Goal: Check status: Check status

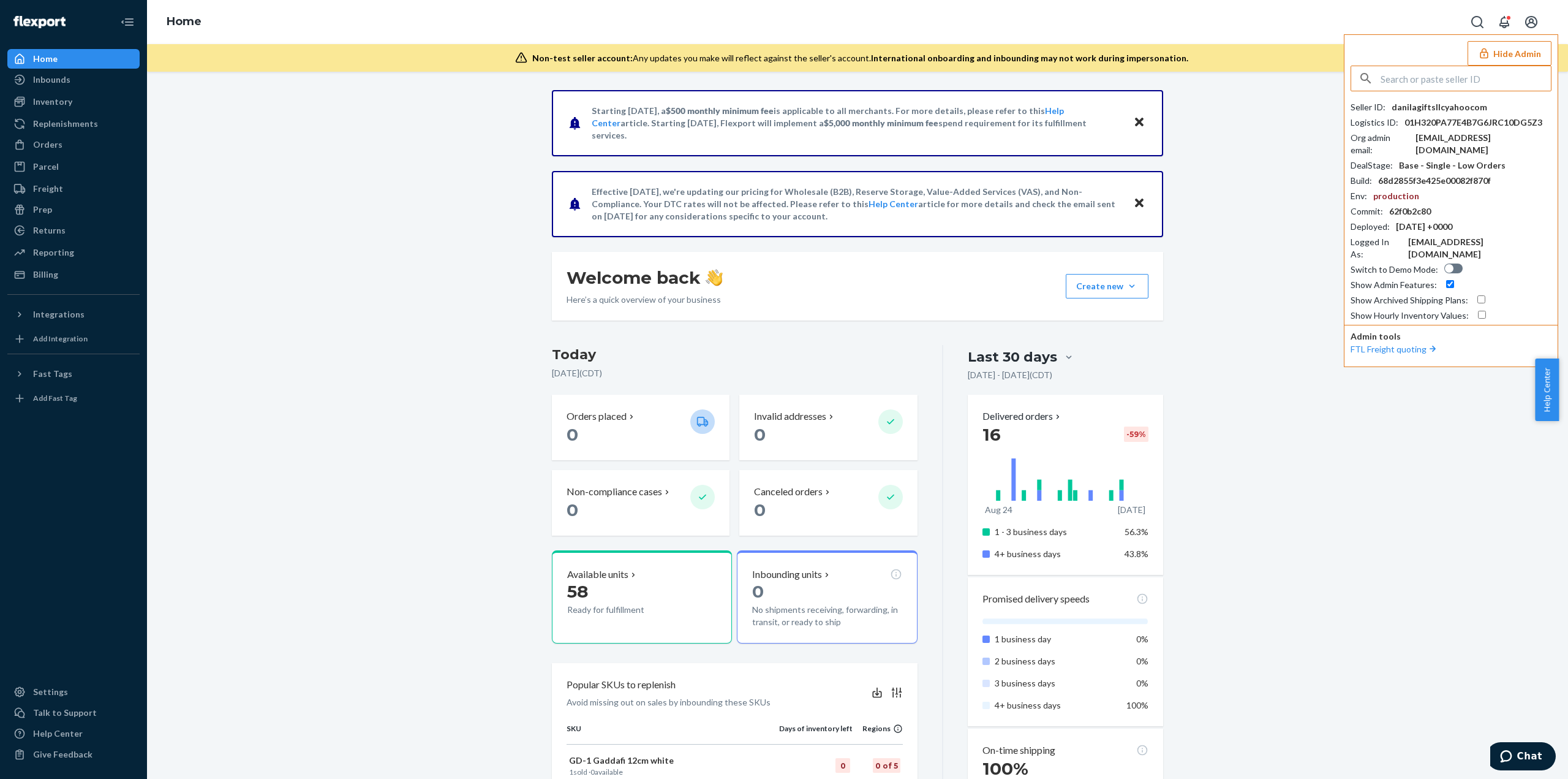
click at [1402, 74] on input "text" at bounding box center [1465, 78] width 171 height 24
paste input "morgansarahssilkscom"
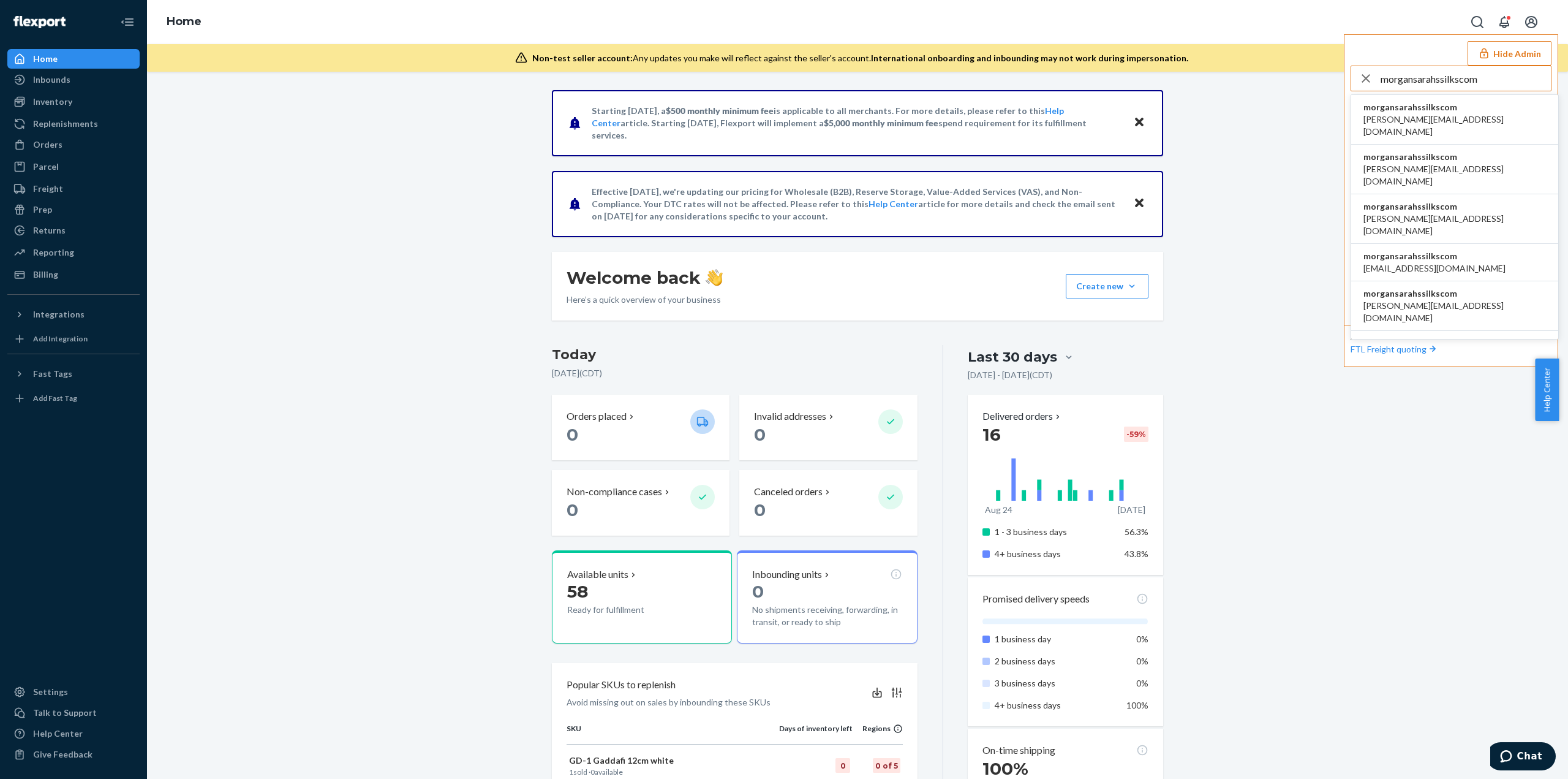
type input "morgansarahssilkscom"
click at [1416, 105] on span "morgansarahssilkscom" at bounding box center [1453, 107] width 182 height 13
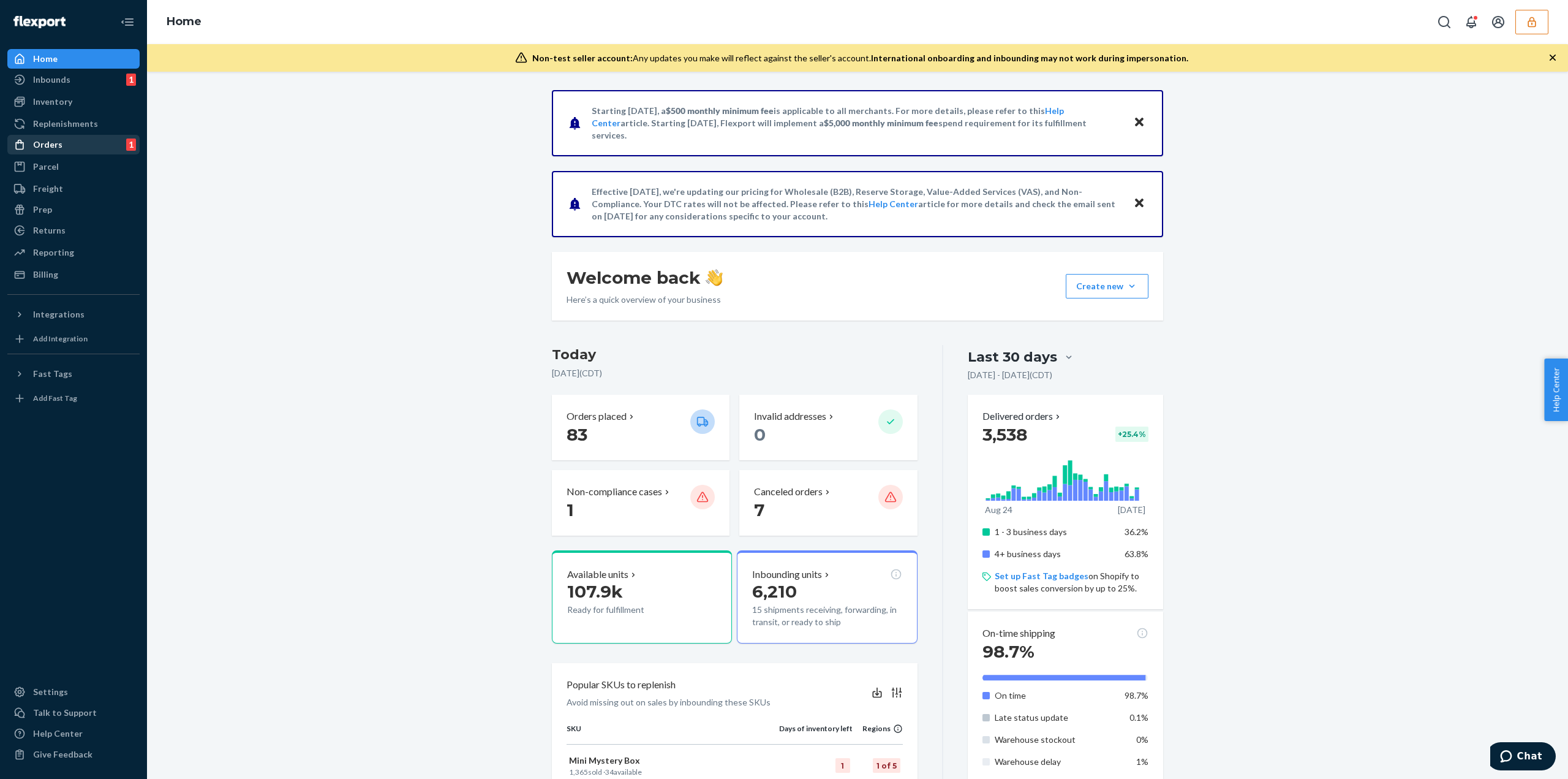
click at [109, 138] on div "Orders 1" at bounding box center [73, 145] width 130 height 17
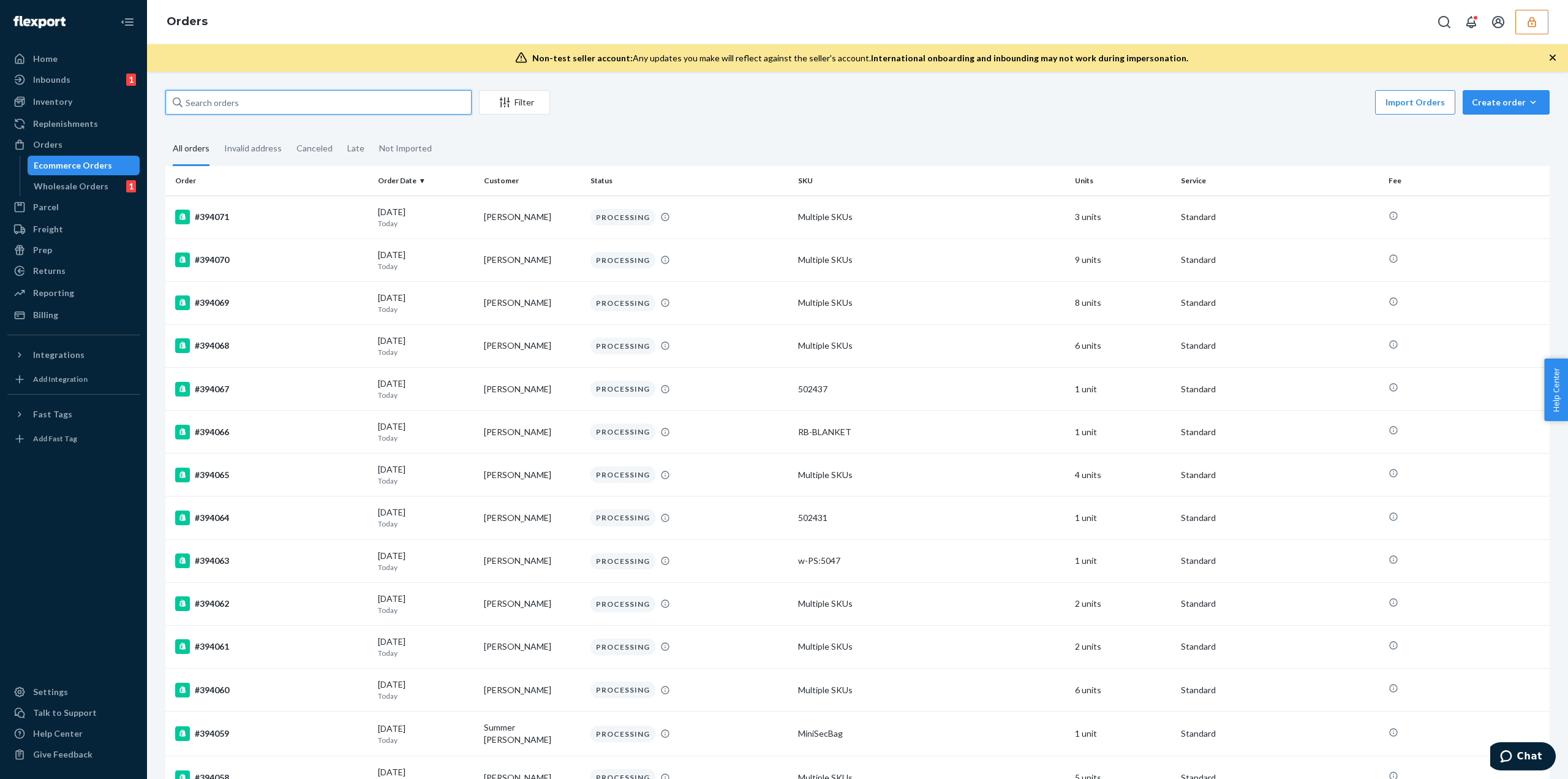
click at [224, 100] on input "text" at bounding box center [319, 101] width 306 height 24
paste input "136615412"
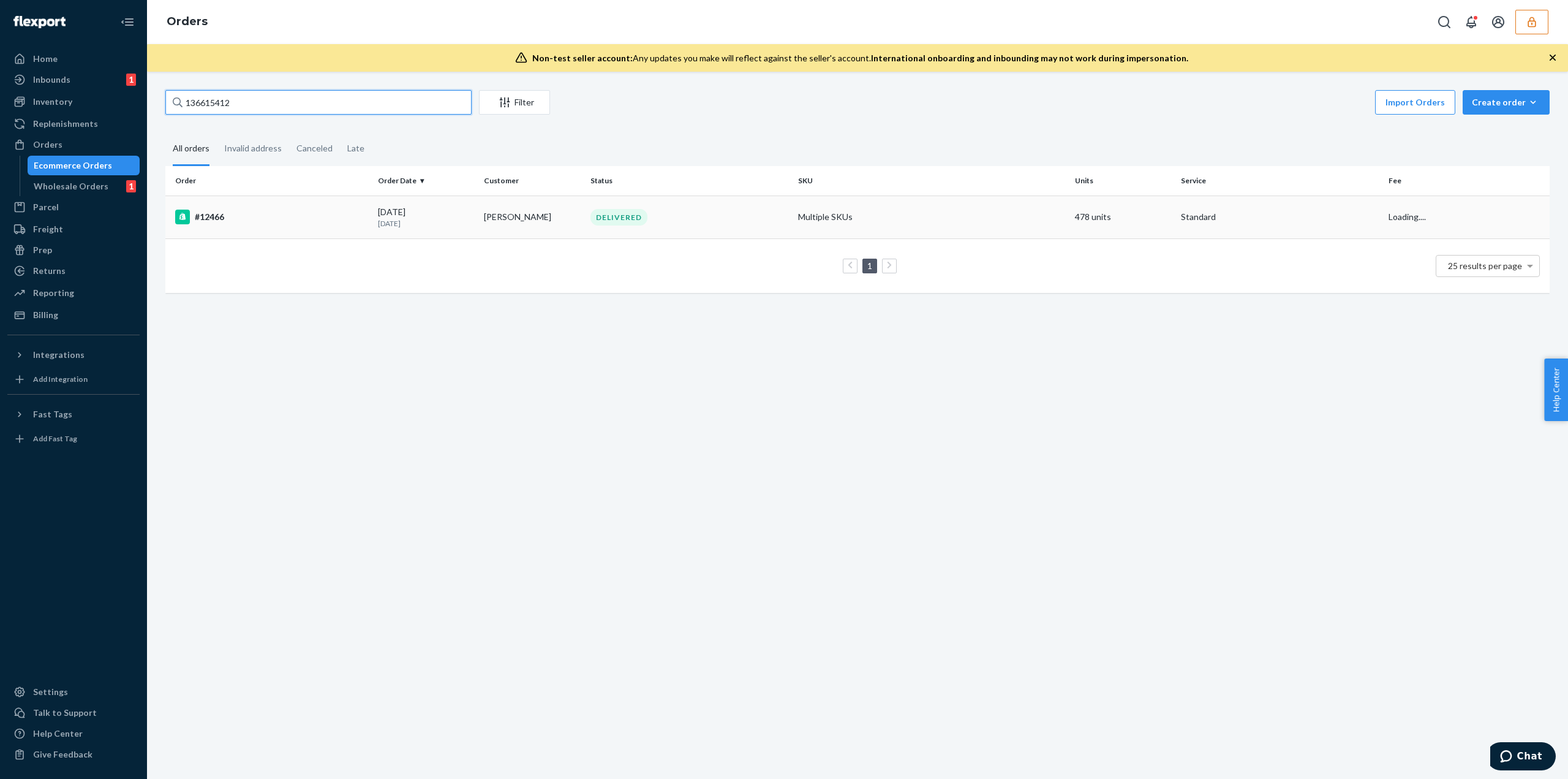
type input "136615412"
click at [651, 217] on div "DELIVERED" at bounding box center [689, 217] width 202 height 16
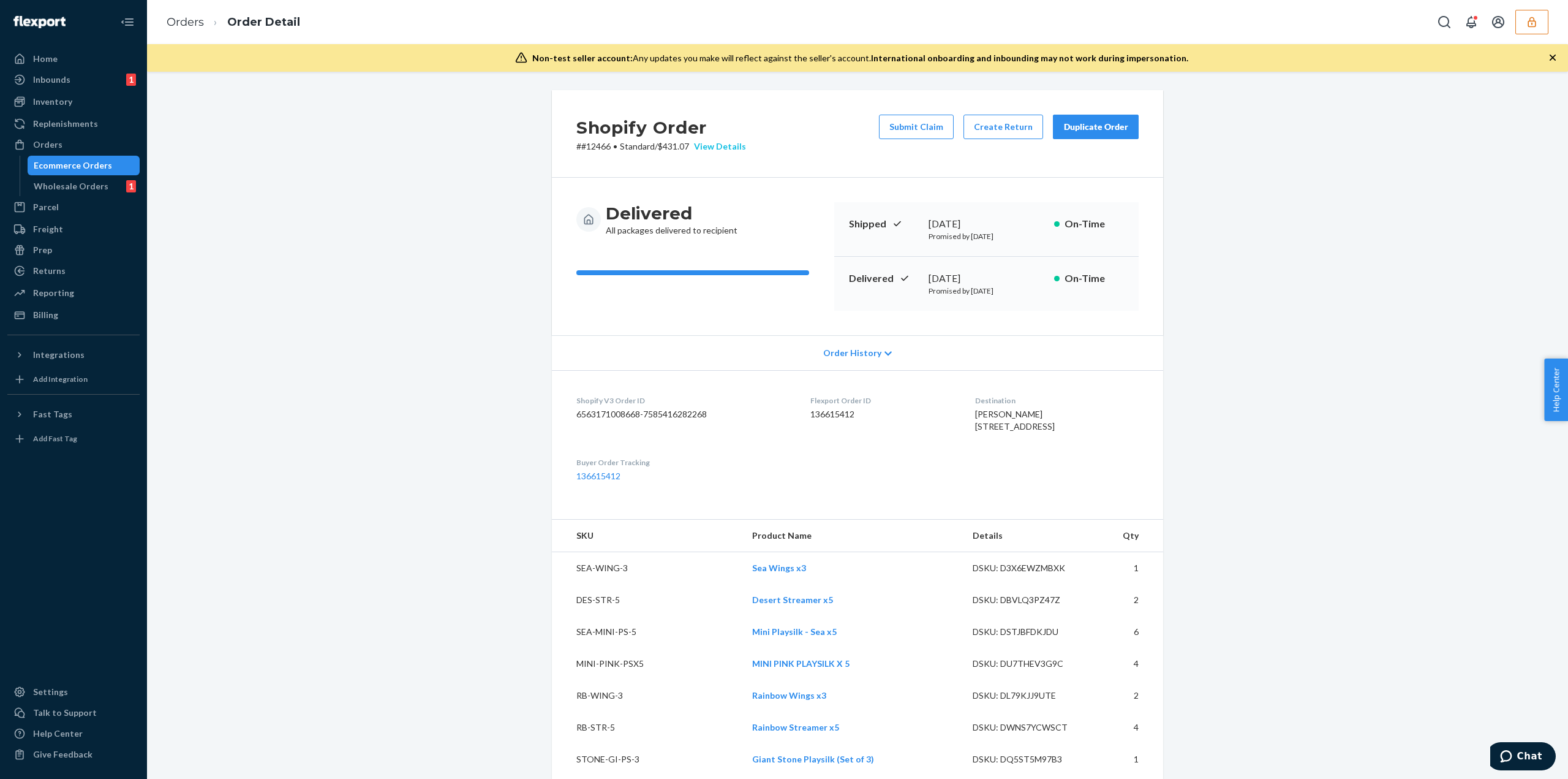
click at [719, 147] on div "View Details" at bounding box center [717, 146] width 57 height 13
click at [1444, 305] on div "Home Inbounds 1 Shipping Plans Problems 1 Inventory Products Replenishments Ord…" at bounding box center [784, 390] width 1568 height 779
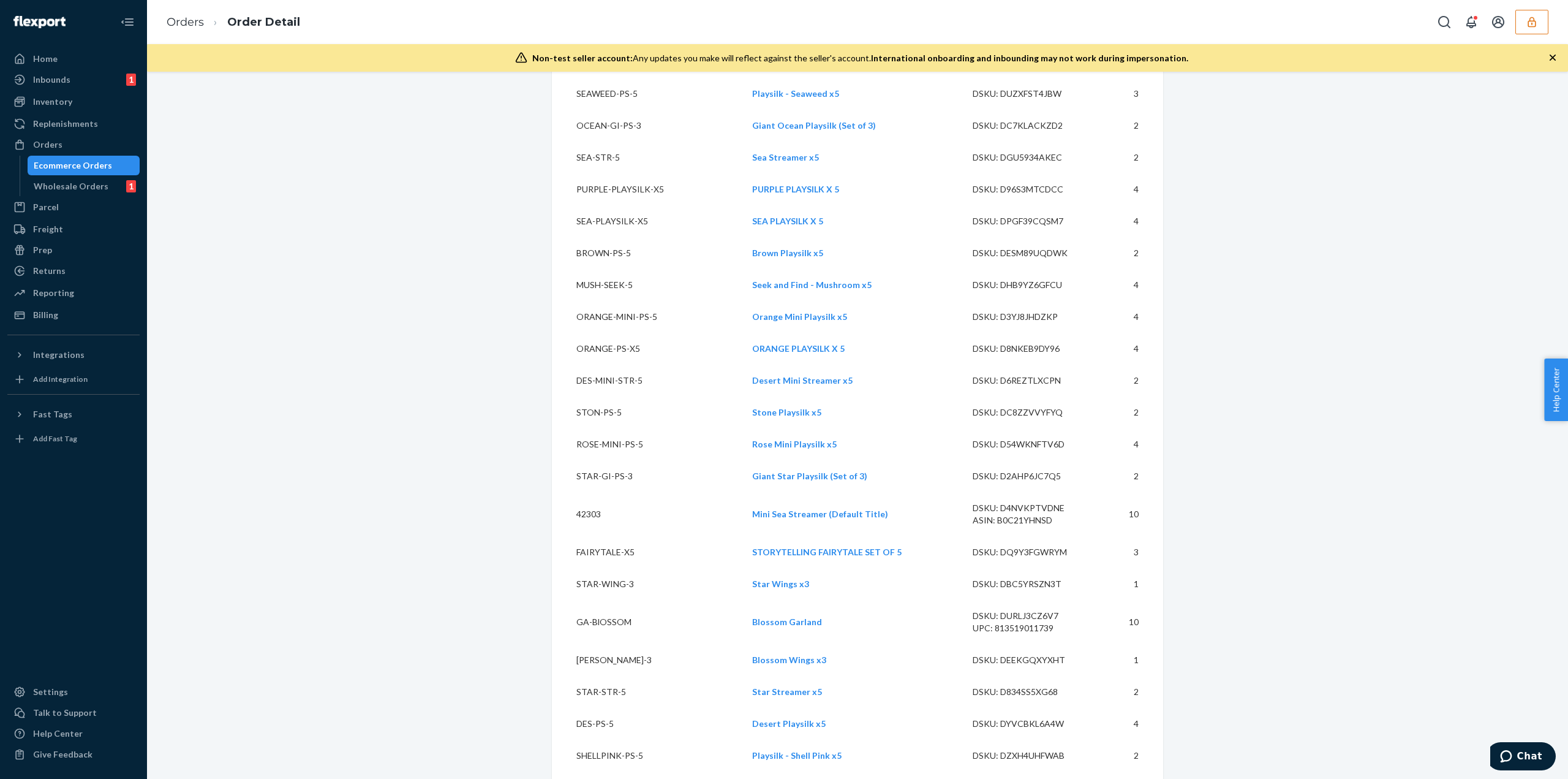
scroll to position [1653, 0]
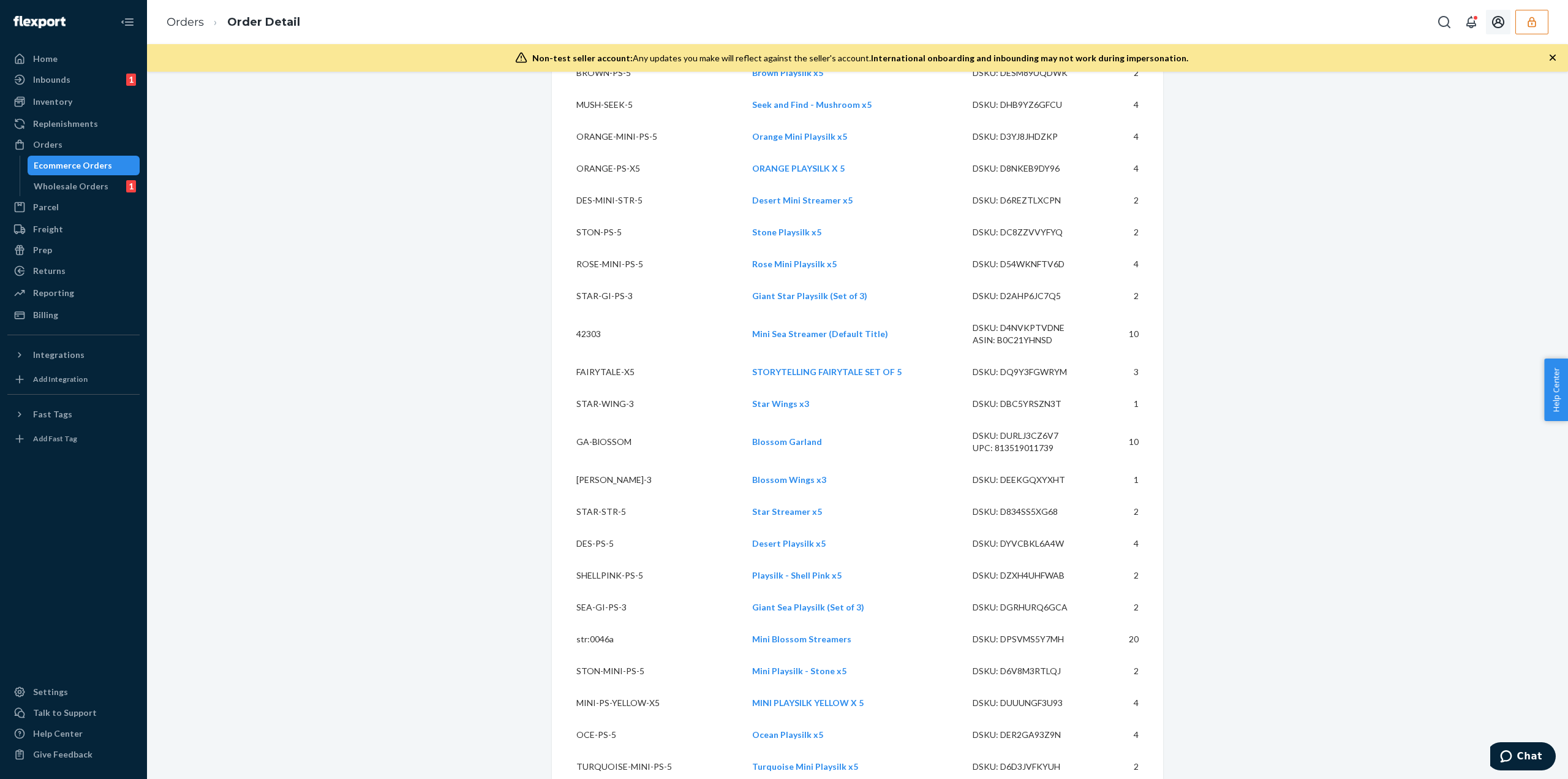
click at [1539, 21] on button "button" at bounding box center [1531, 21] width 33 height 24
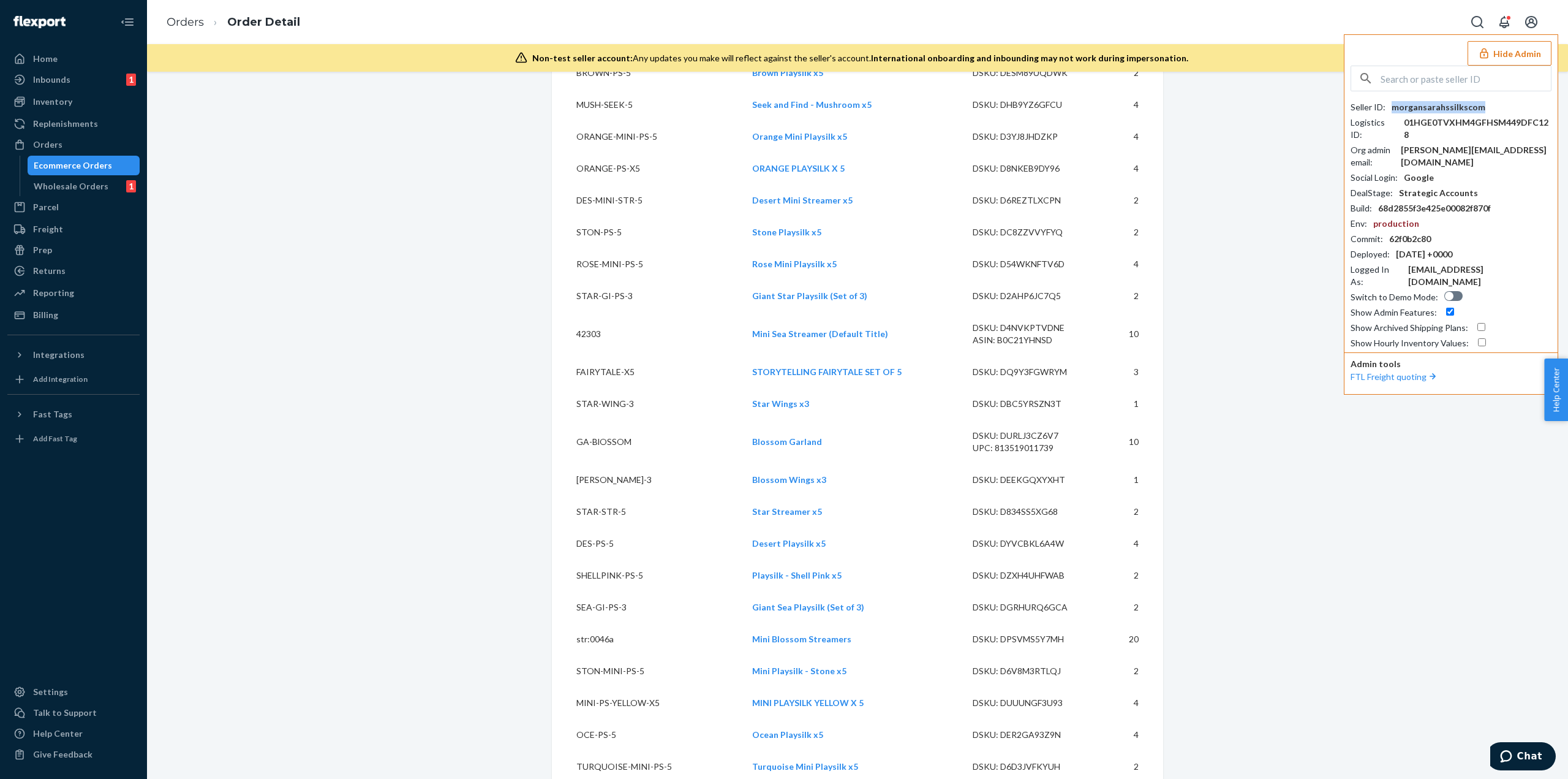
click at [1458, 101] on div "morgansarahssilkscom" at bounding box center [1438, 107] width 93 height 13
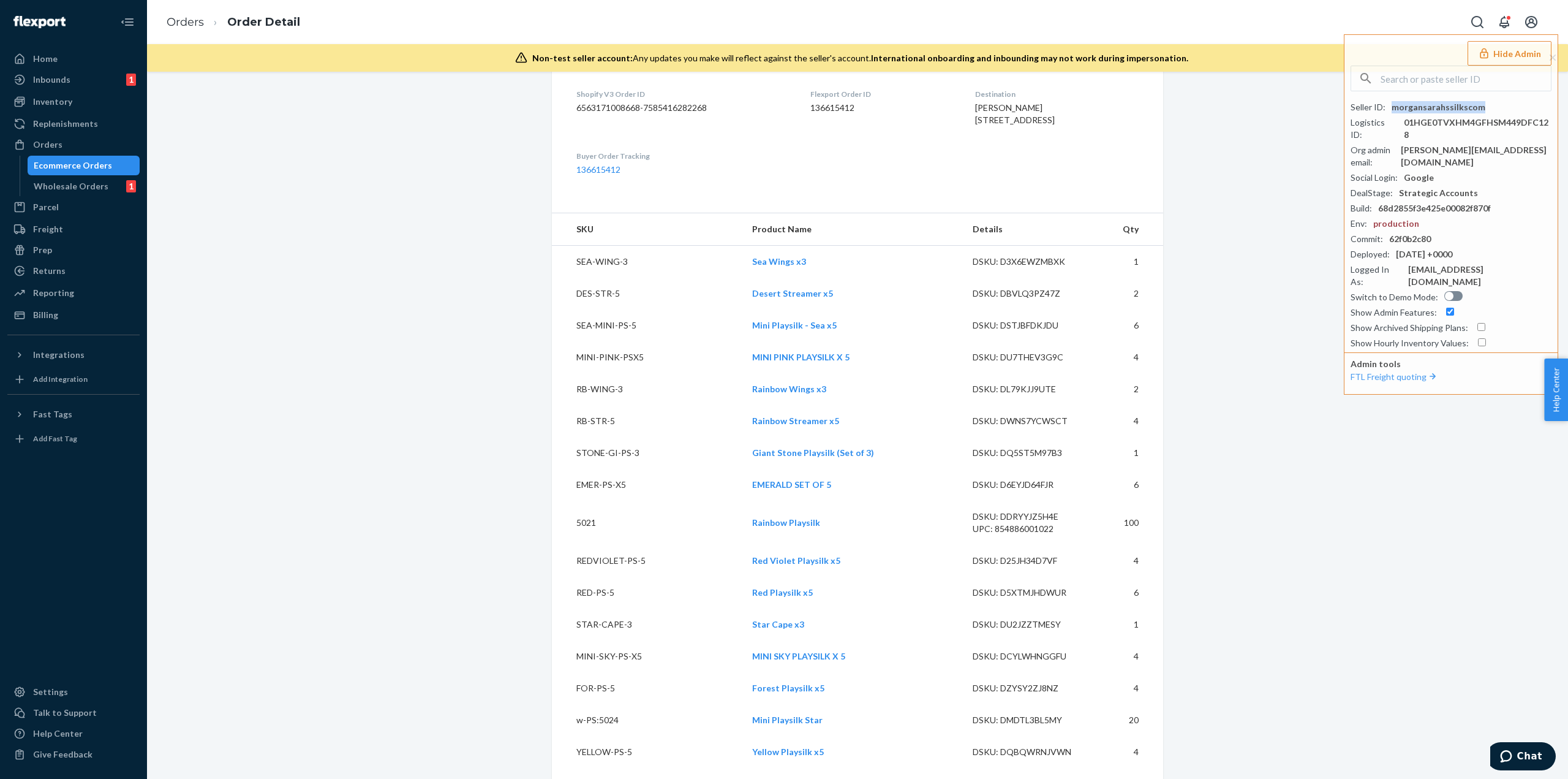
scroll to position [0, 0]
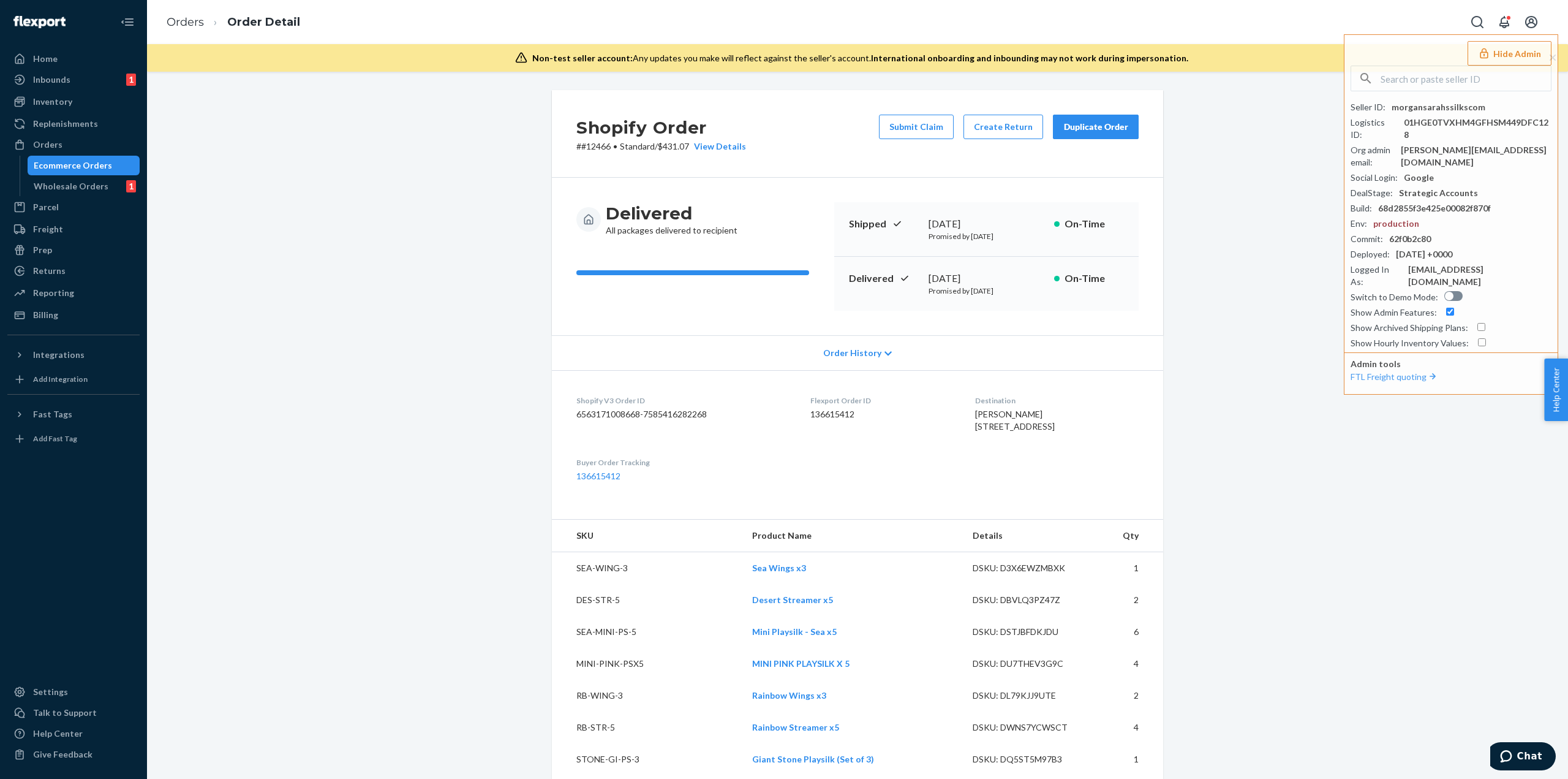
click at [817, 418] on dd "136615412" at bounding box center [883, 414] width 145 height 13
click at [818, 415] on dd "136615412" at bounding box center [883, 414] width 145 height 13
click at [818, 414] on dd "136615412" at bounding box center [883, 414] width 145 height 13
copy dd "136615412"
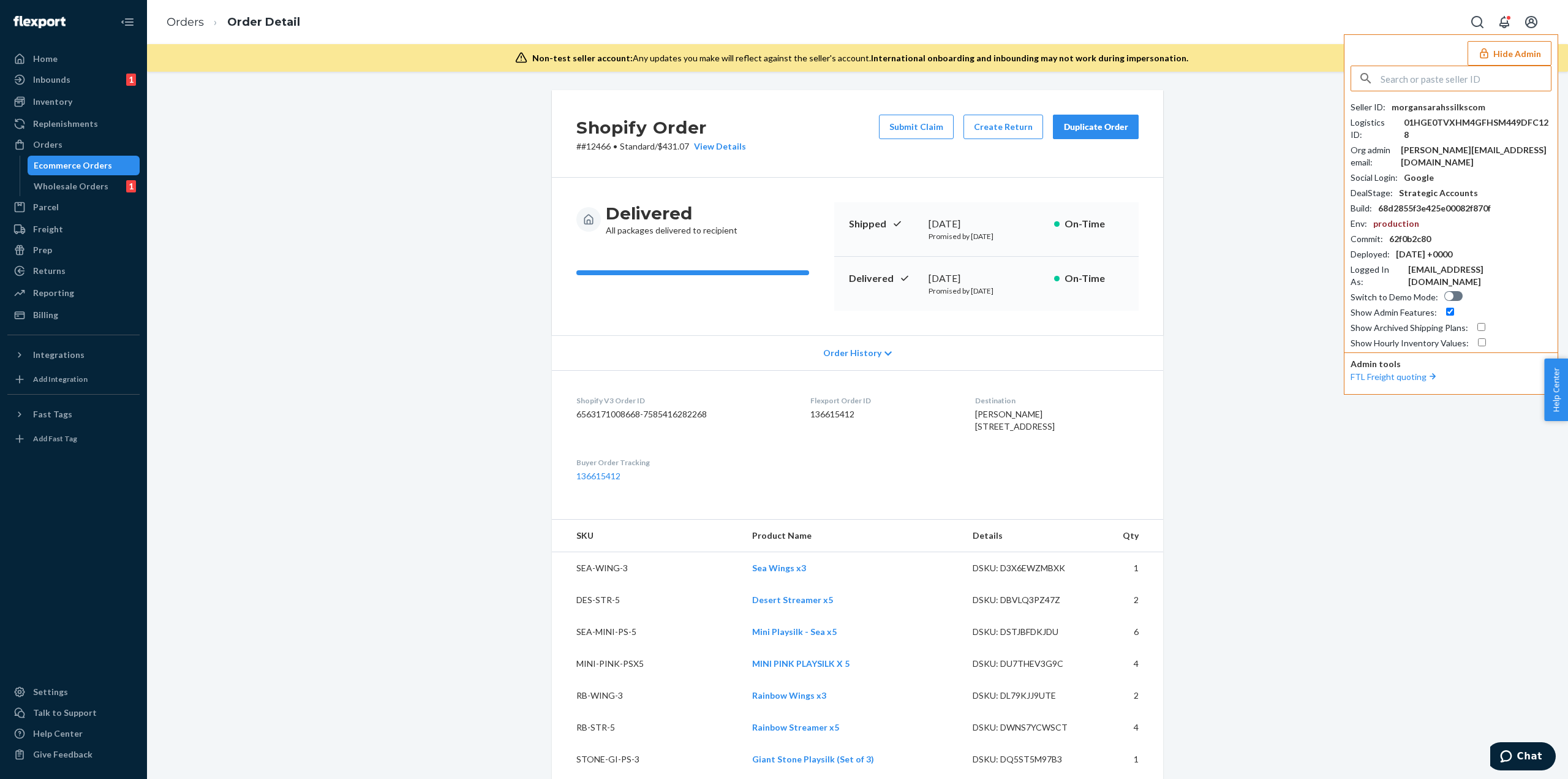
click at [1383, 73] on input "text" at bounding box center [1465, 78] width 171 height 24
paste input "[EMAIL_ADDRESS][DOMAIN_NAME]"
type input "[EMAIL_ADDRESS][DOMAIN_NAME]"
click at [1444, 118] on span "[EMAIL_ADDRESS][DOMAIN_NAME]" at bounding box center [1433, 120] width 142 height 13
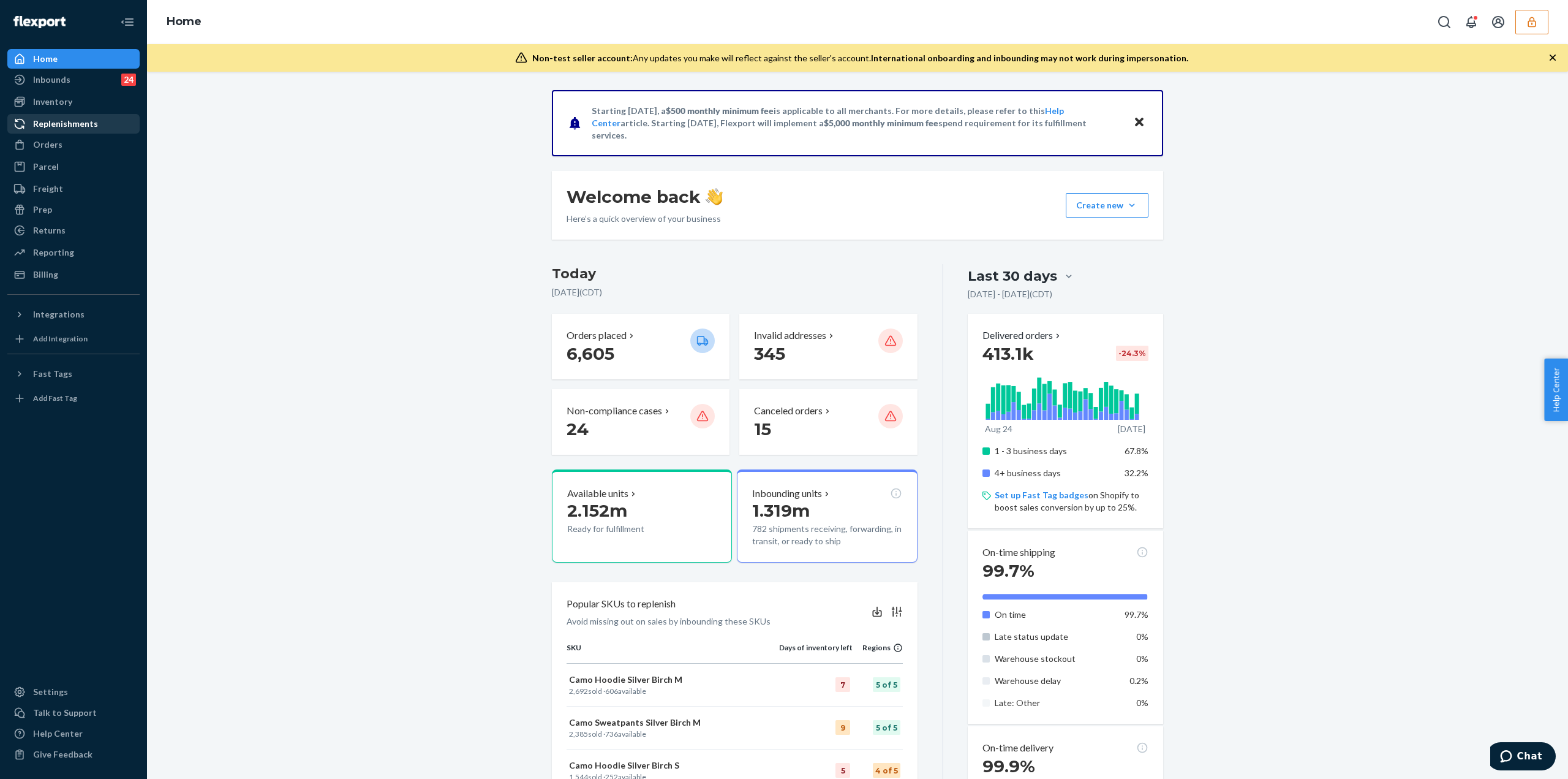
drag, startPoint x: 65, startPoint y: 146, endPoint x: 116, endPoint y: 122, distance: 56.4
click at [65, 146] on div "Orders" at bounding box center [73, 145] width 130 height 17
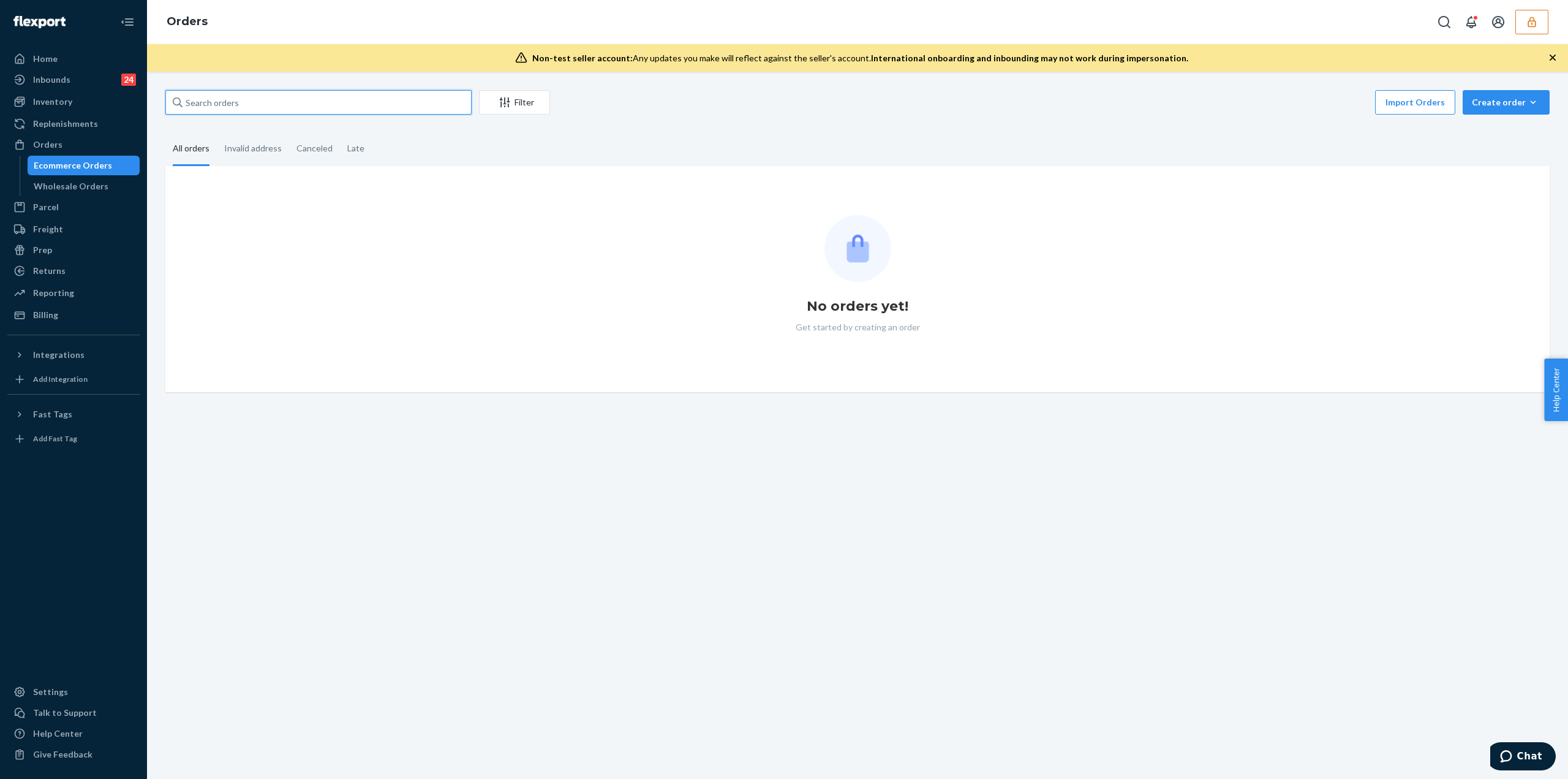
click at [193, 107] on input "text" at bounding box center [319, 101] width 306 height 24
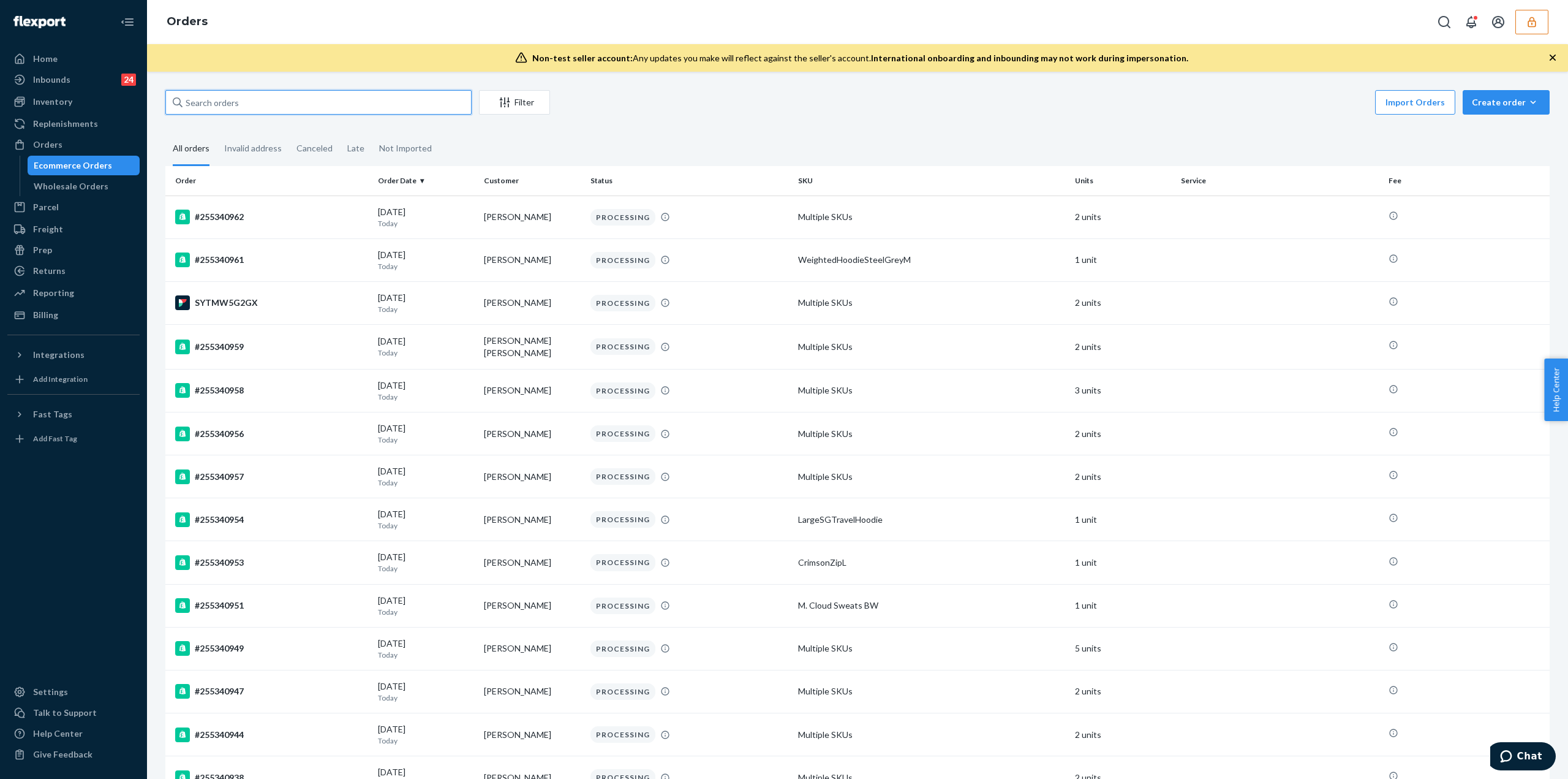
paste input "136503744"
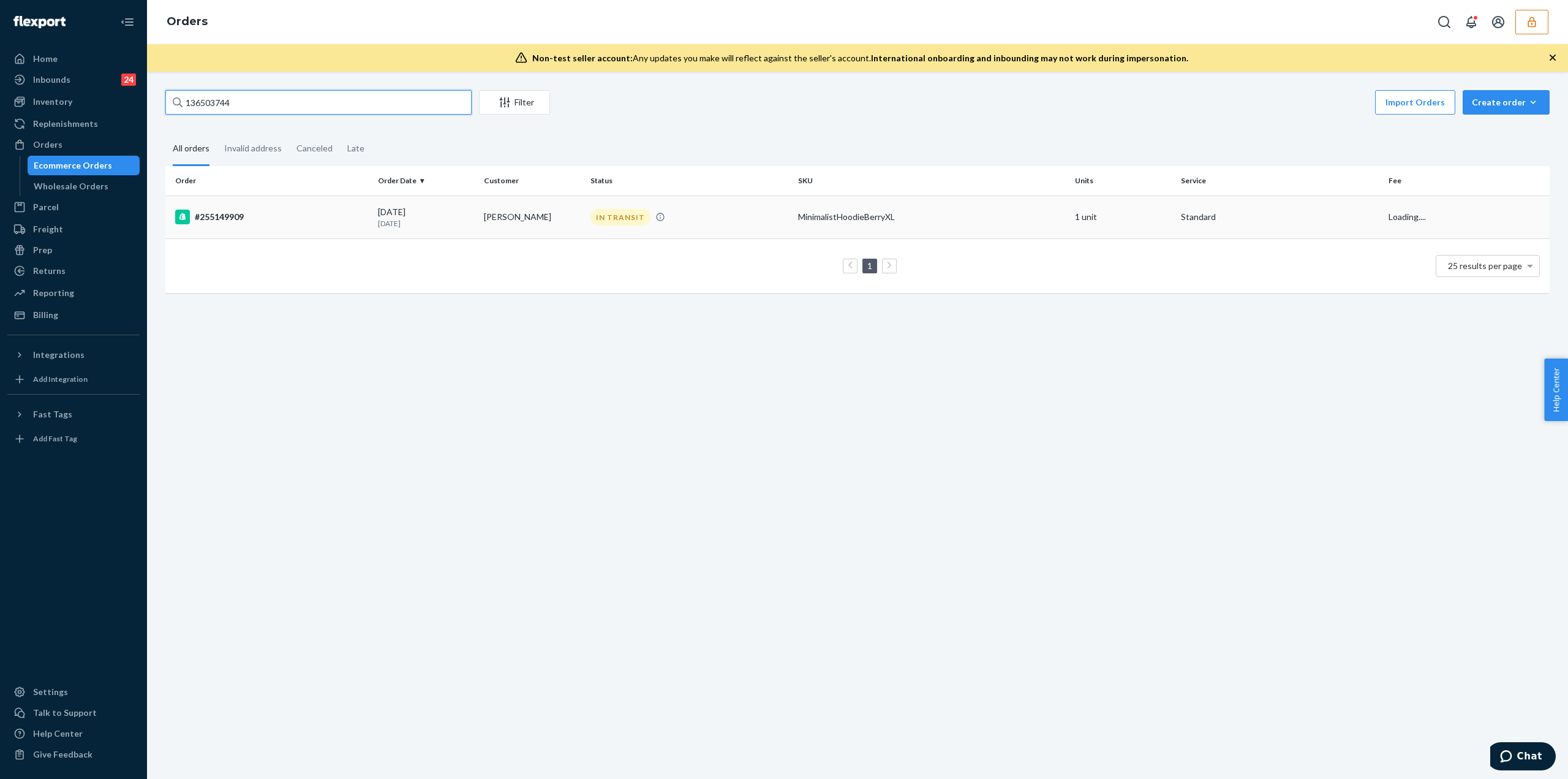
type input "136503744"
click at [803, 211] on div "MinimalistHoodieBerryXL" at bounding box center [931, 217] width 267 height 13
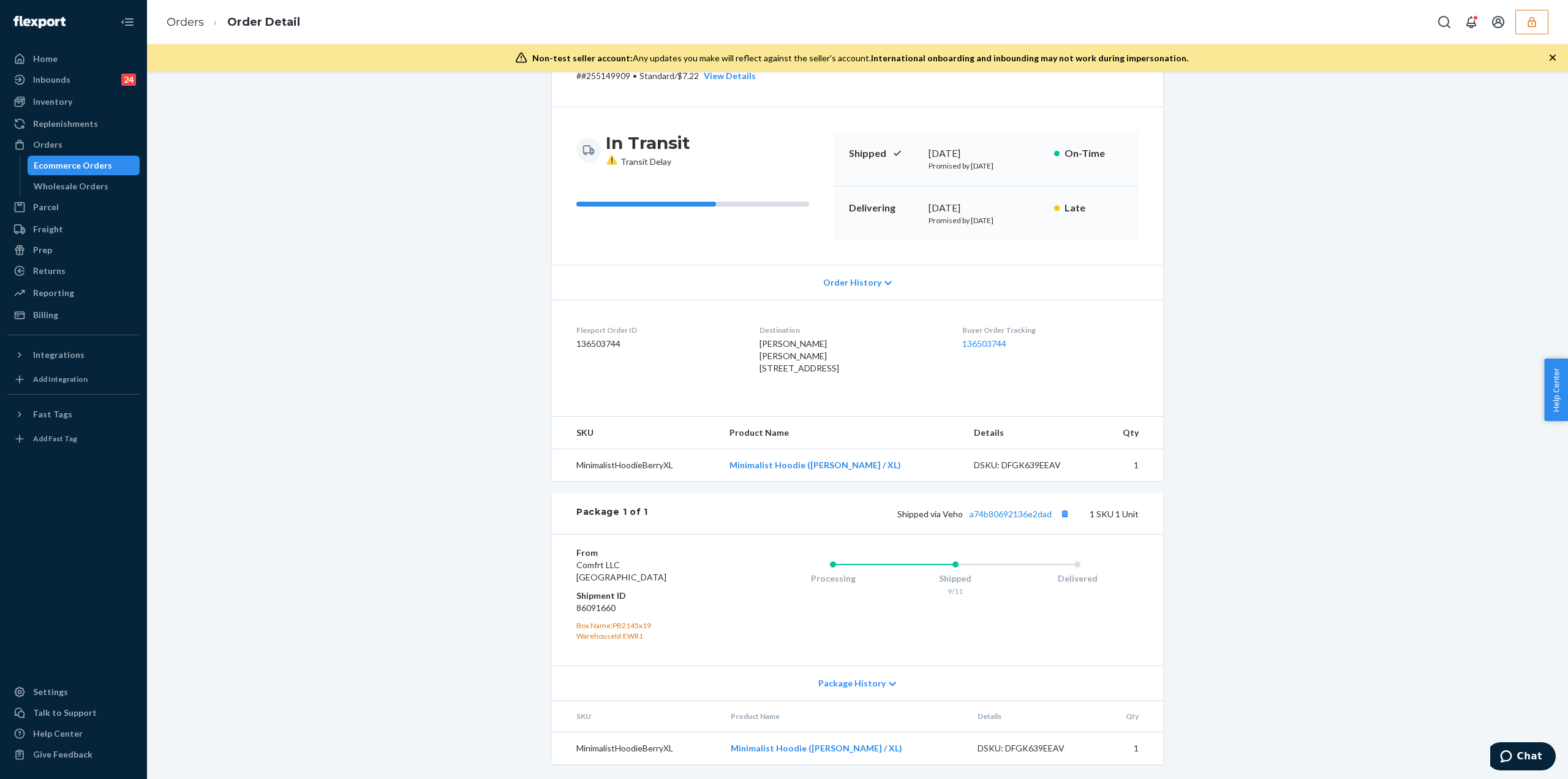
scroll to position [92, 0]
click at [993, 520] on div "Shipped via Veho a74b80692136e2dad 1 SKU 1 Unit" at bounding box center [892, 513] width 491 height 16
click at [994, 510] on link "a74b80692136e2dad" at bounding box center [1010, 513] width 82 height 11
drag, startPoint x: 1527, startPoint y: 23, endPoint x: 1520, endPoint y: 26, distance: 7.6
click at [1528, 23] on icon "button" at bounding box center [1531, 22] width 13 height 13
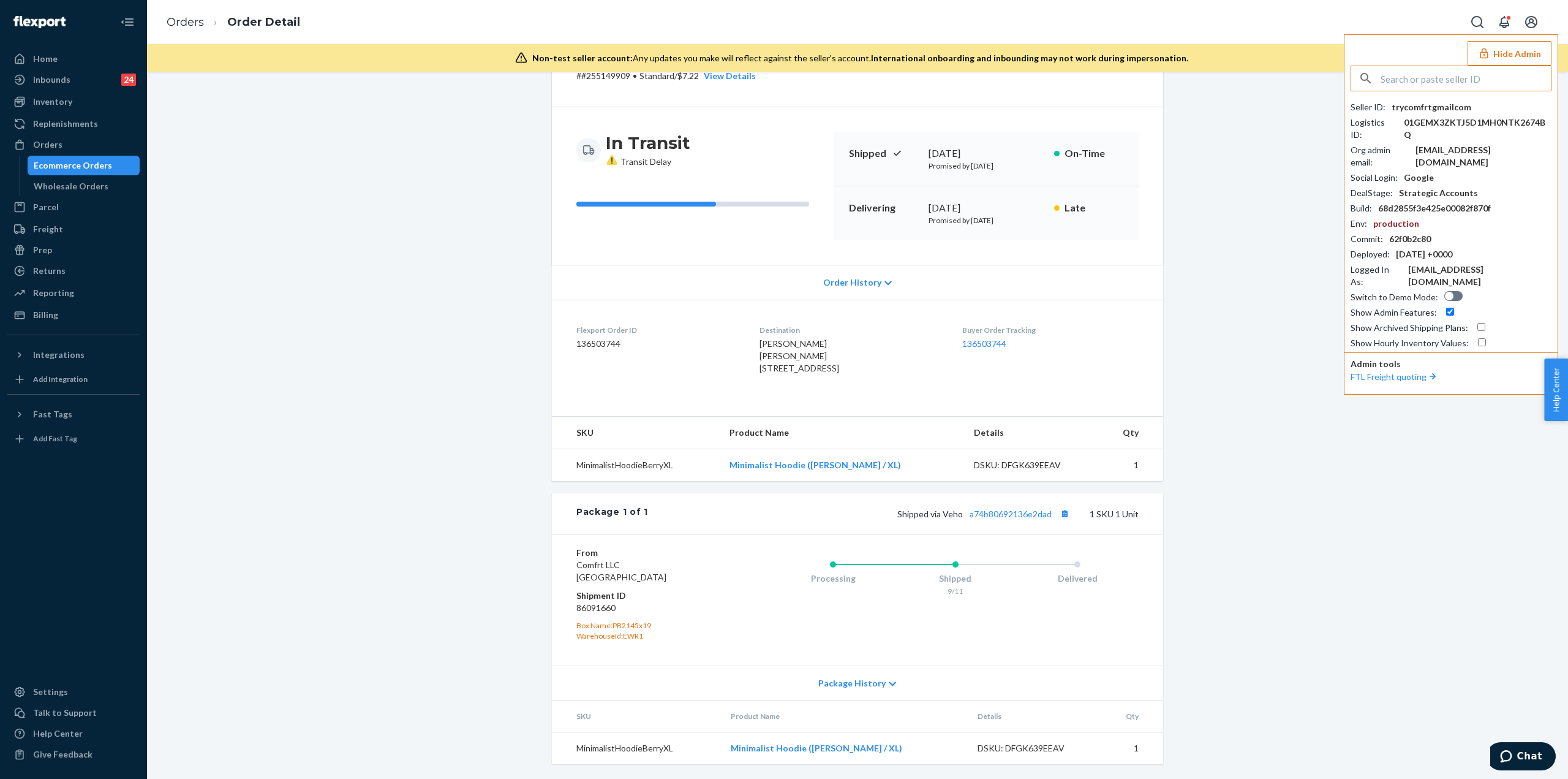
drag, startPoint x: 1413, startPoint y: 82, endPoint x: 1396, endPoint y: 75, distance: 18.4
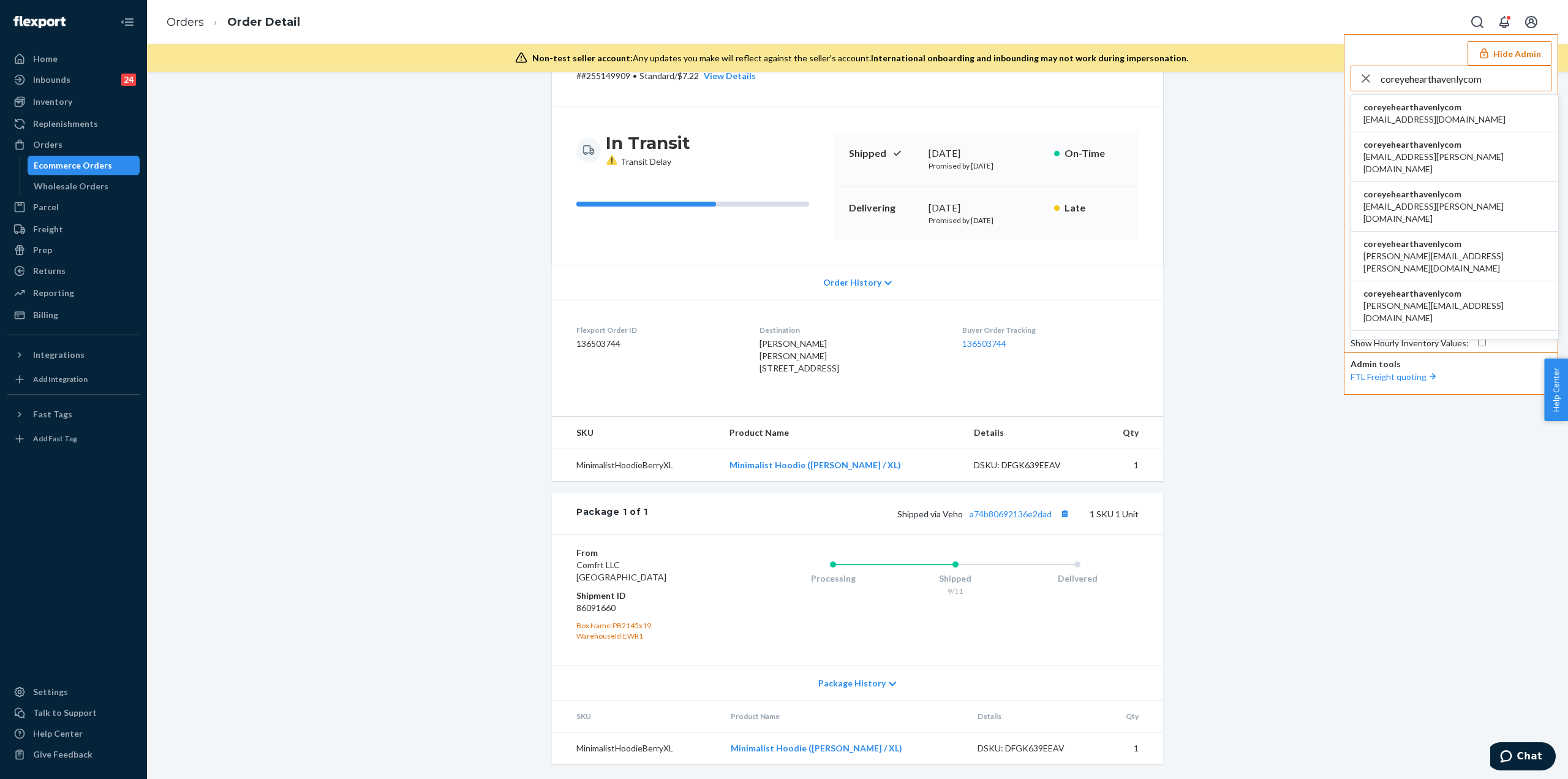
type input "coreyehearthavenlycom"
click at [1443, 115] on span "acummings+cz@havenly.com" at bounding box center [1433, 120] width 142 height 13
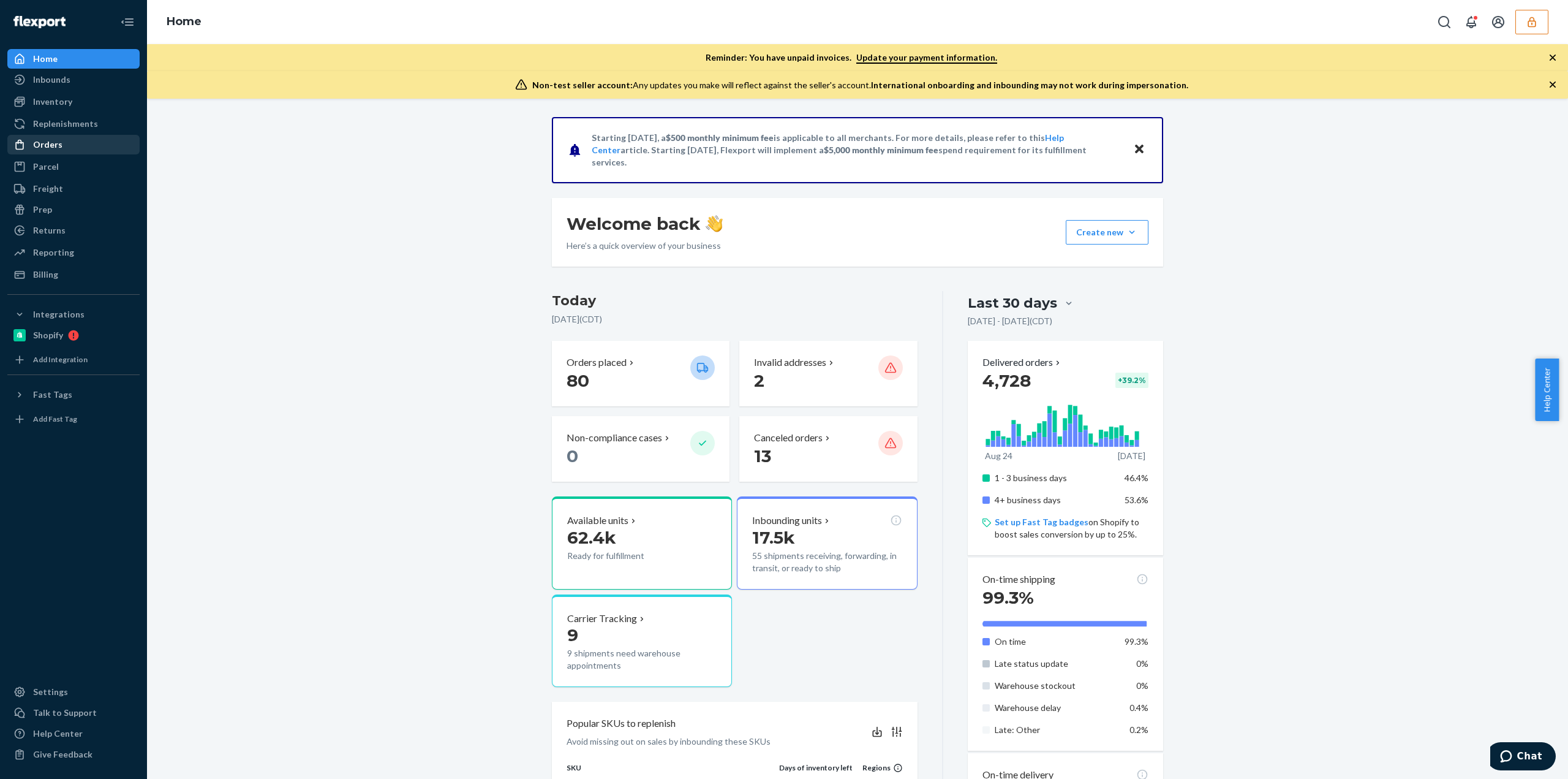
click at [90, 148] on div "Orders" at bounding box center [73, 145] width 130 height 17
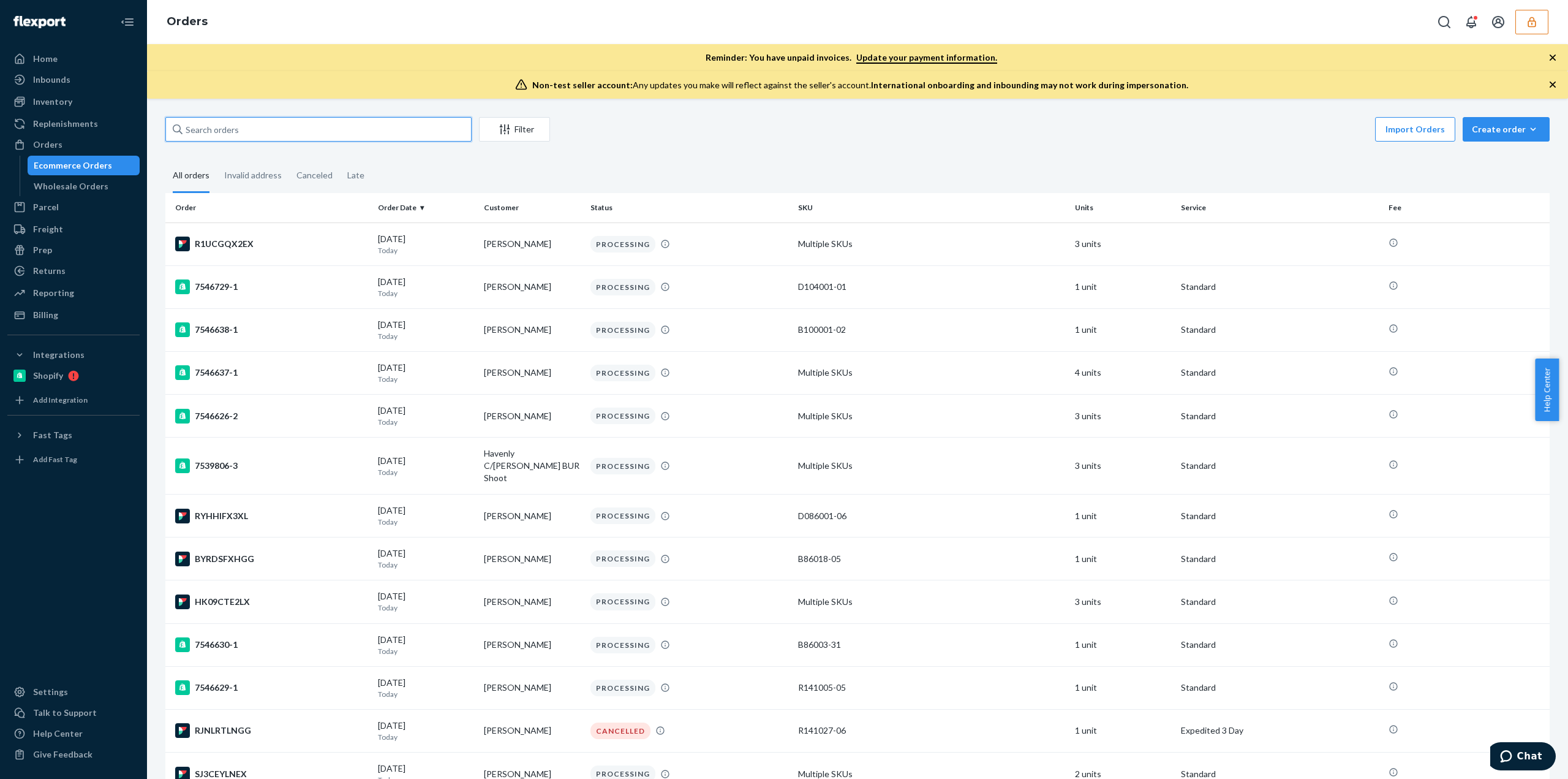
click at [200, 131] on input "text" at bounding box center [319, 128] width 306 height 24
paste input "136006669"
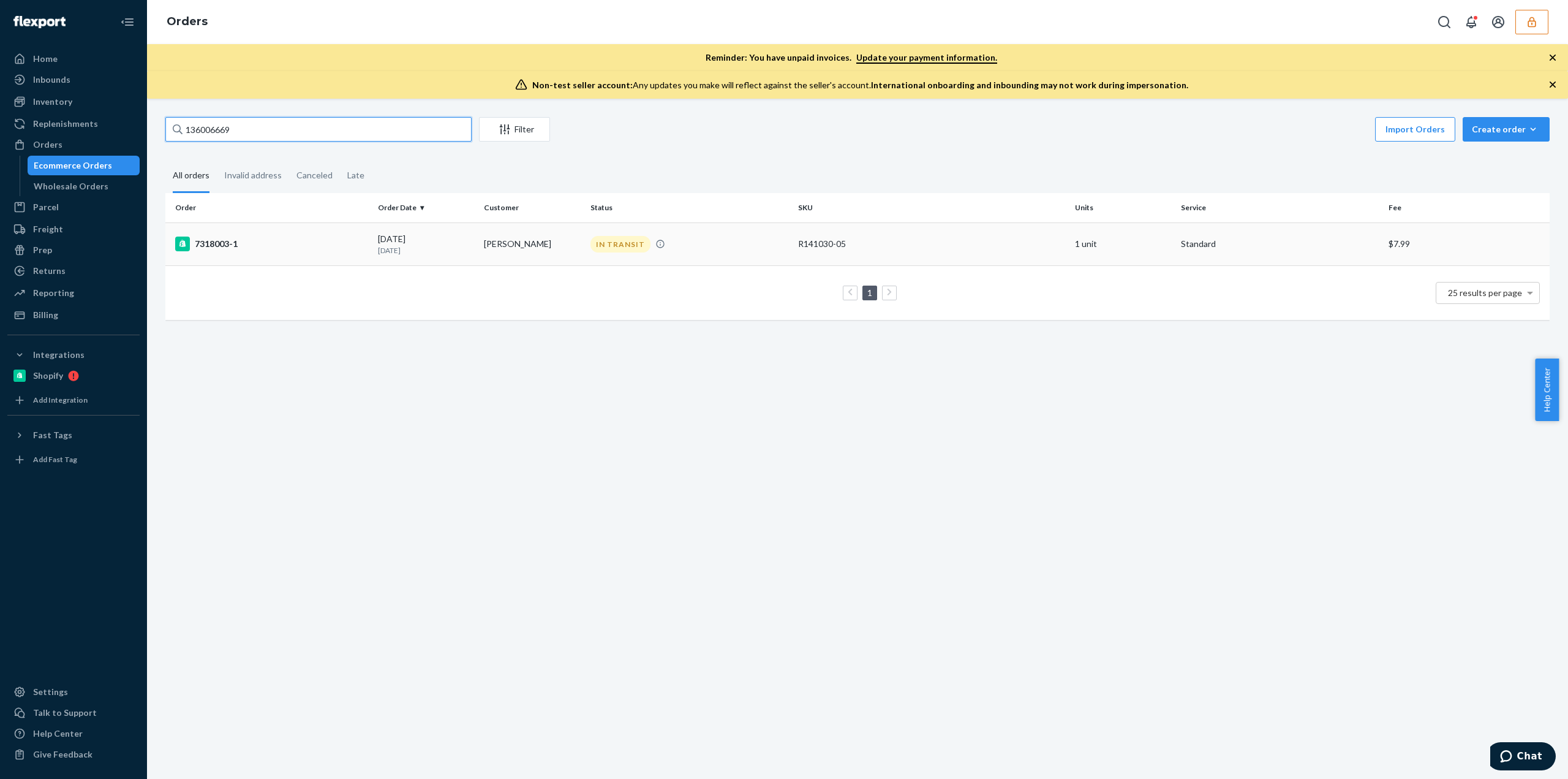
type input "136006669"
click at [711, 250] on div "IN TRANSIT" at bounding box center [689, 244] width 202 height 16
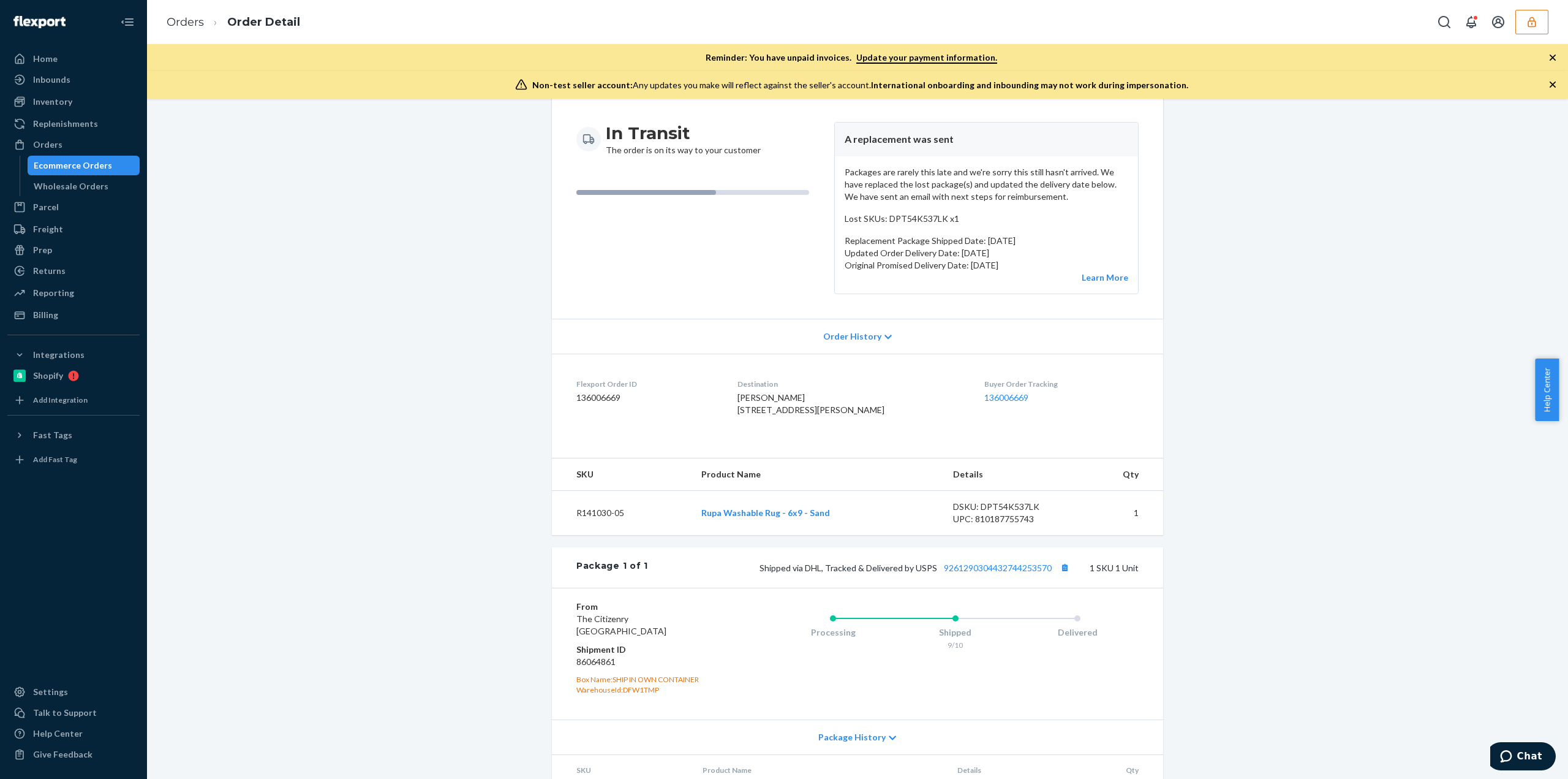
scroll to position [195, 0]
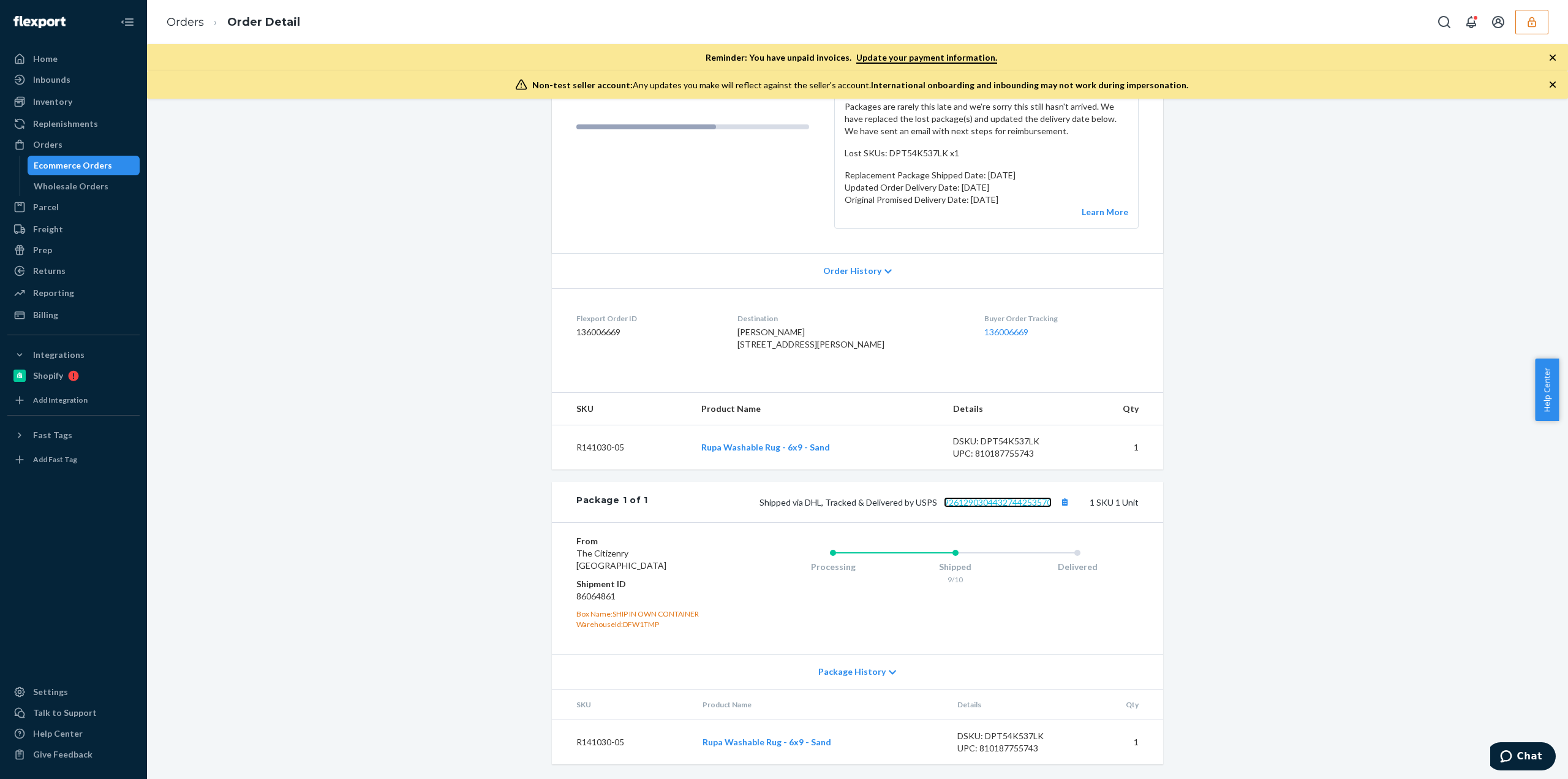
click at [996, 501] on link "9261290304432744253570" at bounding box center [997, 501] width 108 height 11
click at [1014, 504] on link "9261290304432744253570" at bounding box center [997, 501] width 108 height 11
click at [592, 590] on dd "86064861" at bounding box center [650, 596] width 146 height 13
copy dd "86064861"
